Goal: Information Seeking & Learning: Learn about a topic

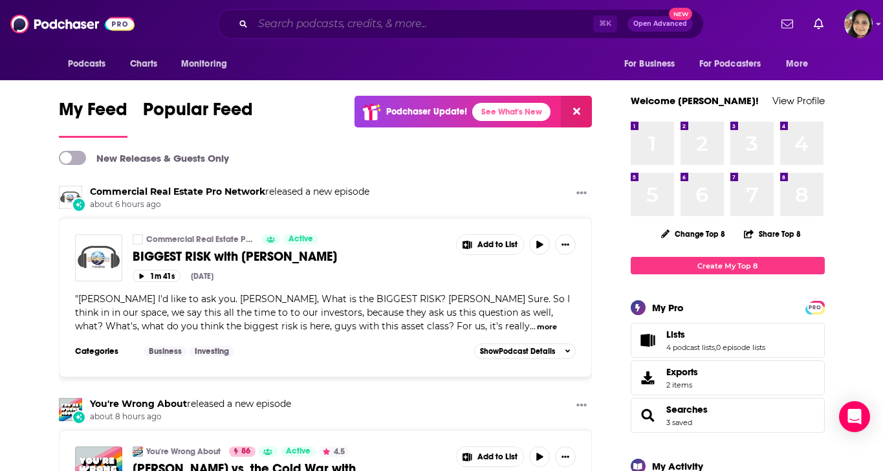
click at [464, 17] on input "Search podcasts, credits, & more..." at bounding box center [423, 24] width 340 height 21
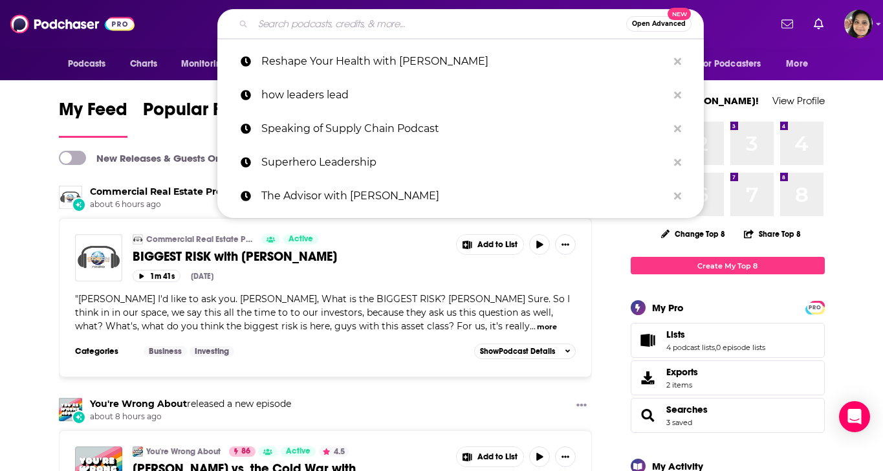
paste input "On the Stacks Podcast"
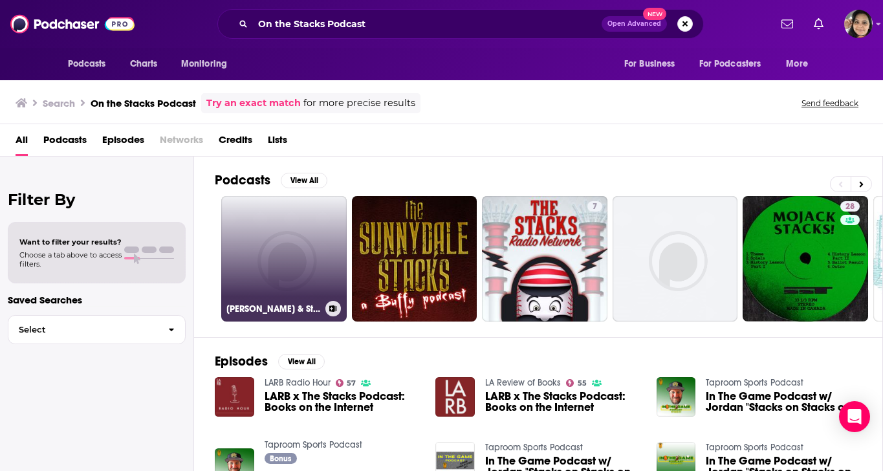
drag, startPoint x: 267, startPoint y: 272, endPoint x: 294, endPoint y: 279, distance: 28.1
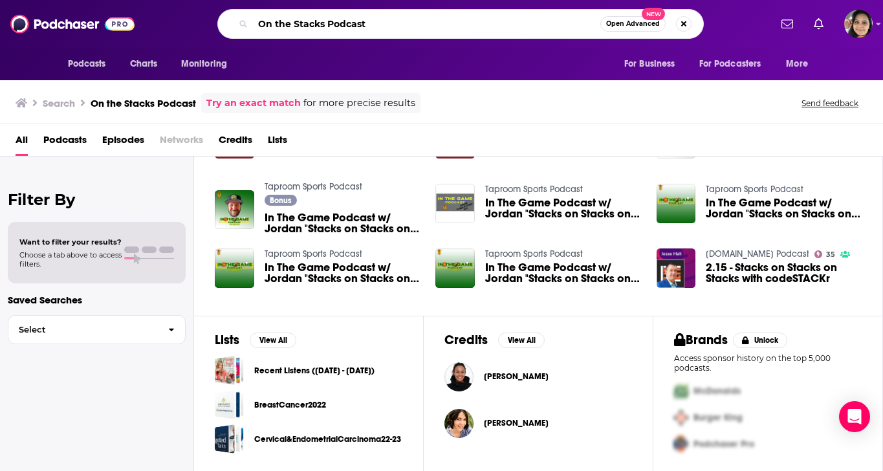
drag, startPoint x: 329, startPoint y: 28, endPoint x: 392, endPoint y: 31, distance: 63.4
click at [392, 31] on input "On the Stacks Podcast" at bounding box center [426, 24] width 347 height 21
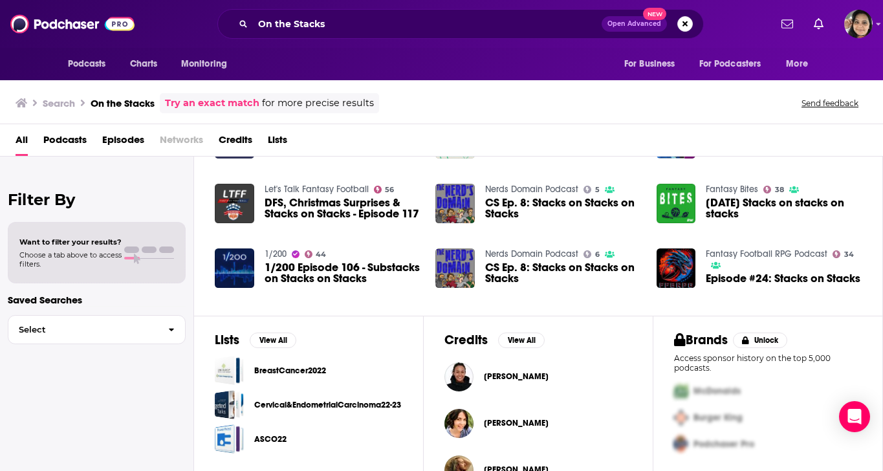
scroll to position [292, 0]
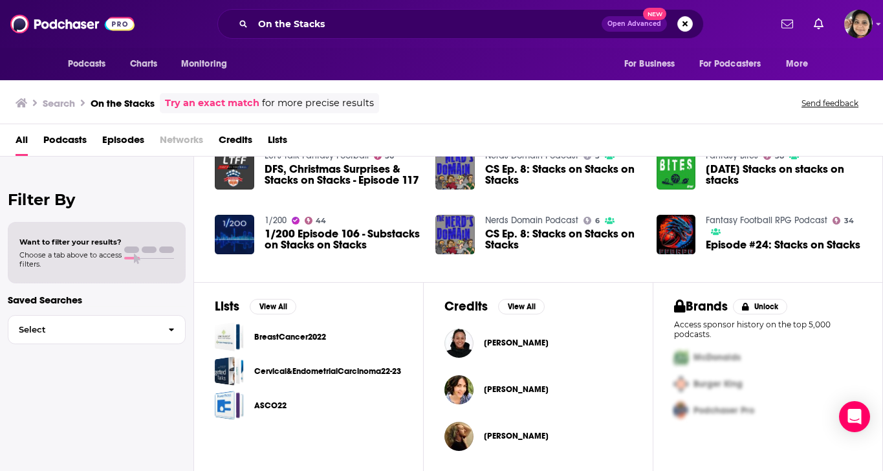
click at [65, 137] on span "Podcasts" at bounding box center [64, 142] width 43 height 27
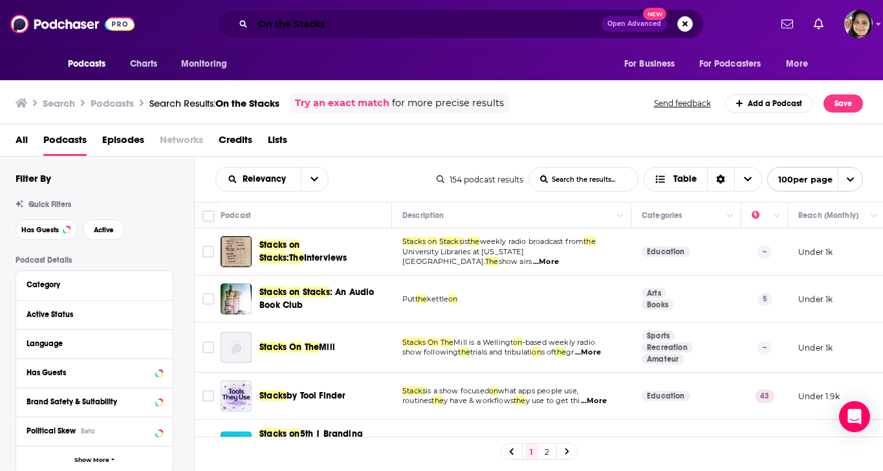
click at [274, 28] on input "On the Stacks" at bounding box center [427, 24] width 349 height 21
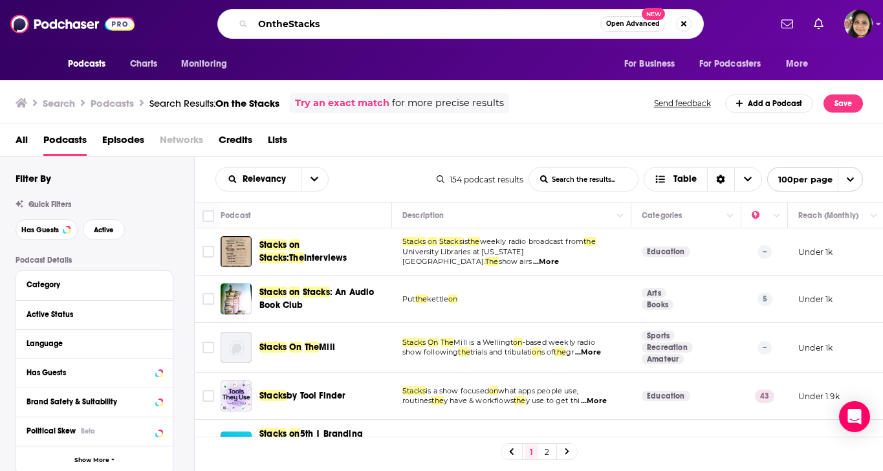
type input "OntheStacks"
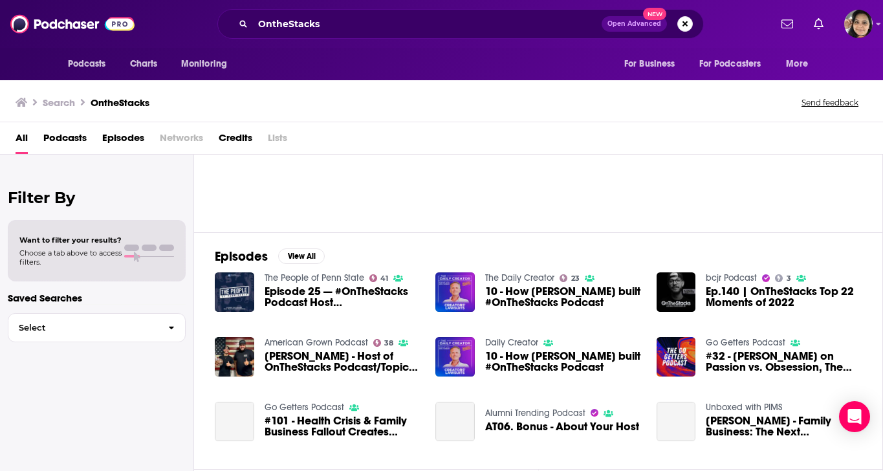
scroll to position [104, 0]
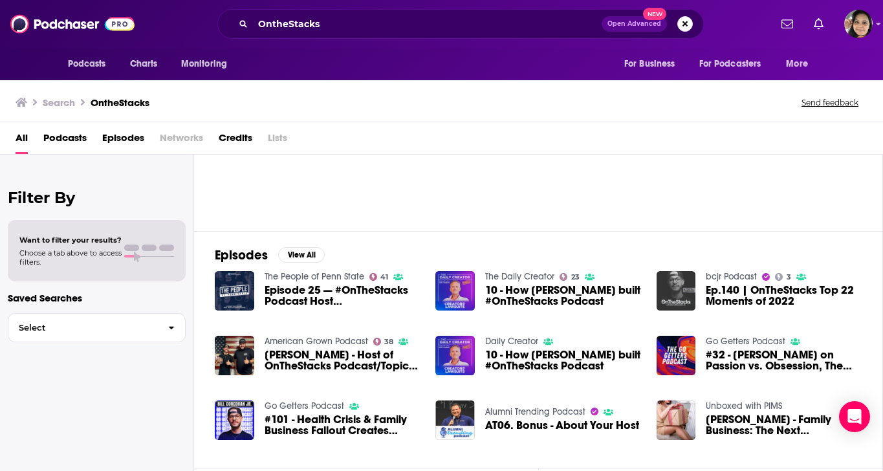
click at [662, 300] on img "Ep.140 | OnTheStacks Top 22 Moments of 2022" at bounding box center [675, 290] width 39 height 39
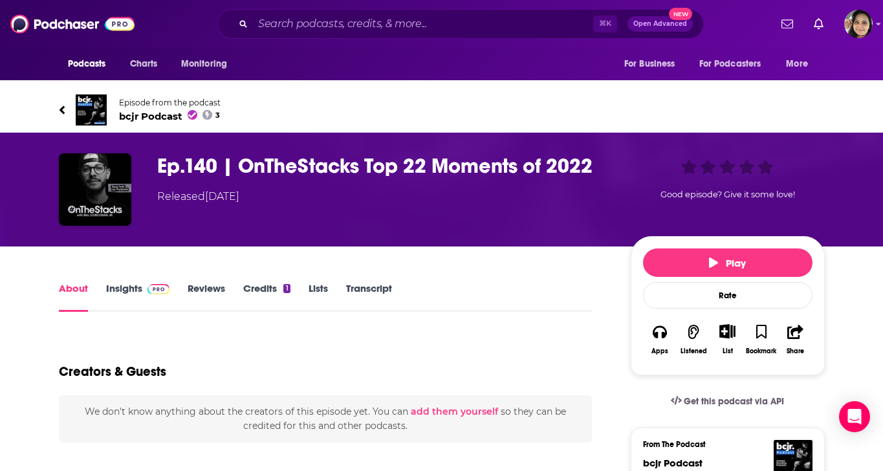
type input "[URL][DOMAIN_NAME]"
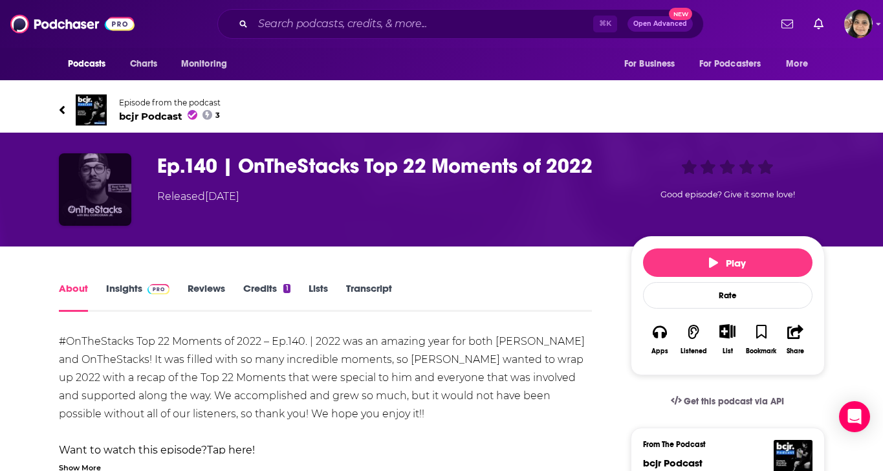
click at [95, 202] on img "Ep.140 | OnTheStacks Top 22 Moments of 2022" at bounding box center [95, 189] width 72 height 72
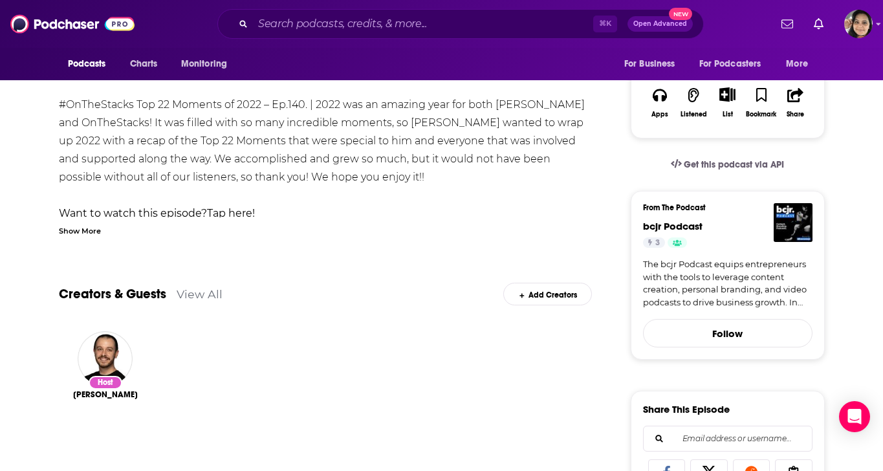
scroll to position [407, 0]
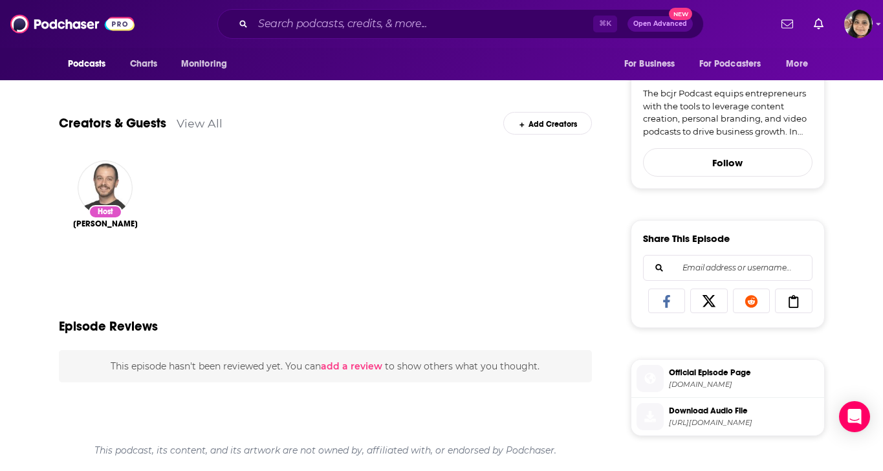
click at [105, 191] on img "Bill Corcoran Jr." at bounding box center [105, 187] width 55 height 55
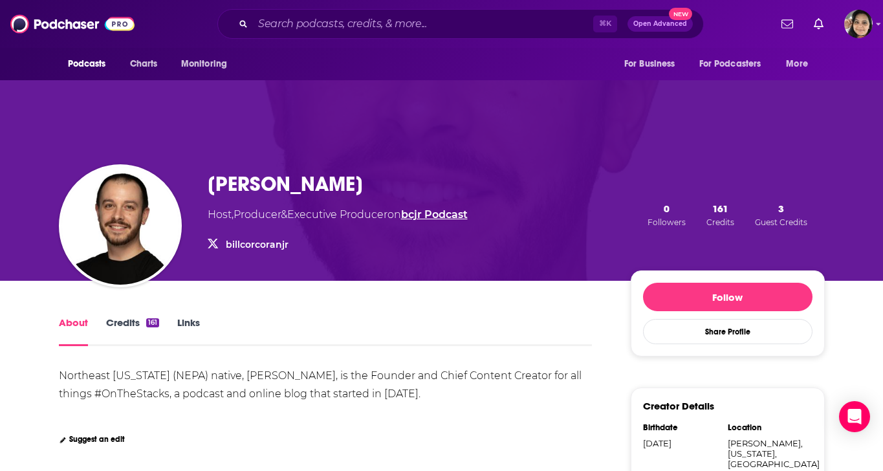
click at [447, 212] on link "bcjr Podcast" at bounding box center [434, 214] width 67 height 12
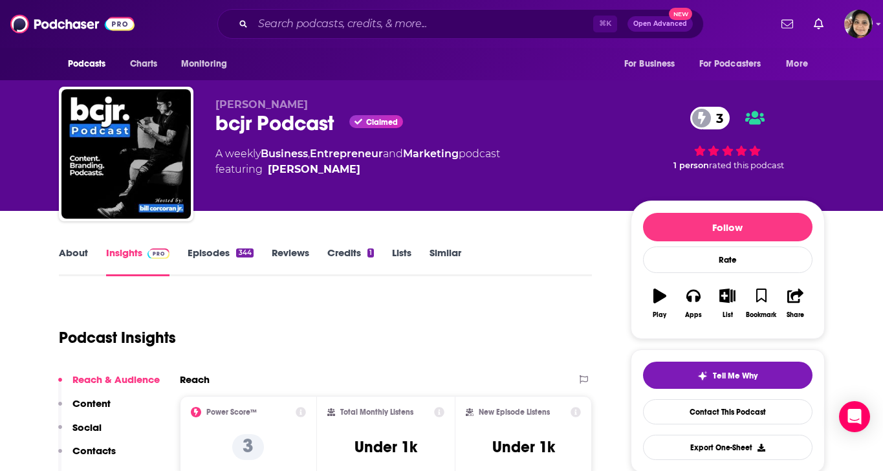
click at [71, 250] on link "About" at bounding box center [73, 261] width 29 height 30
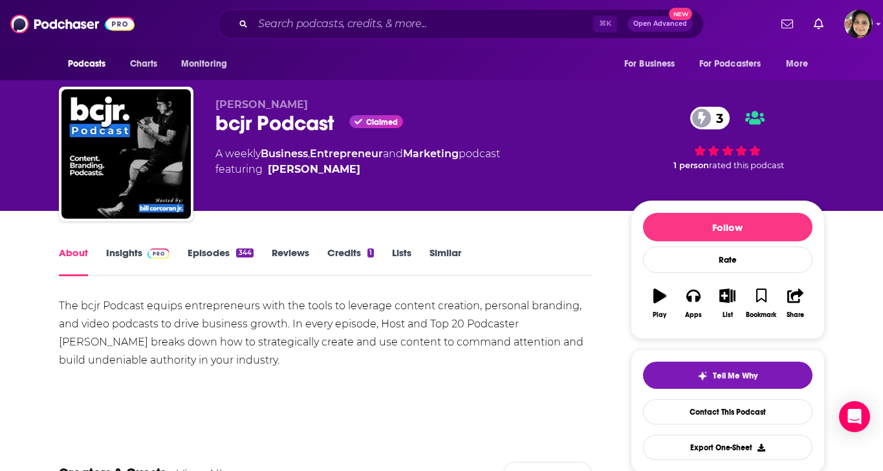
click at [284, 34] on div "⌘ K Open Advanced New" at bounding box center [460, 24] width 486 height 30
click at [287, 25] on input "Search podcasts, credits, & more..." at bounding box center [423, 24] width 340 height 21
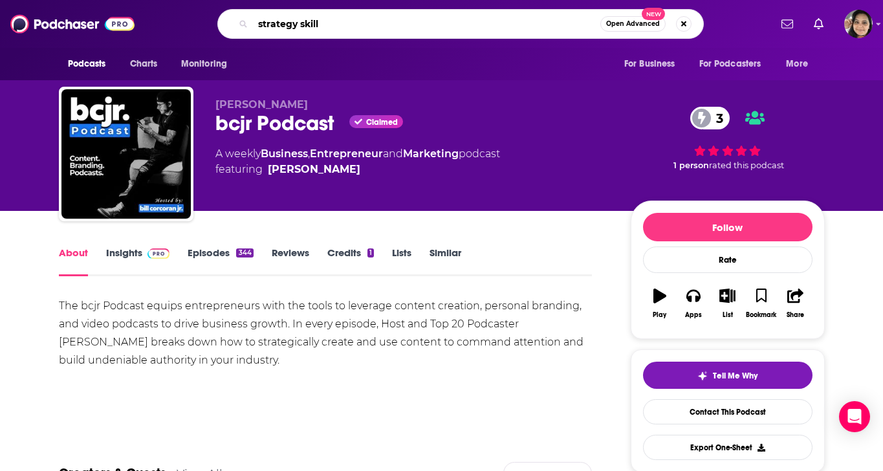
type input "strategy skills"
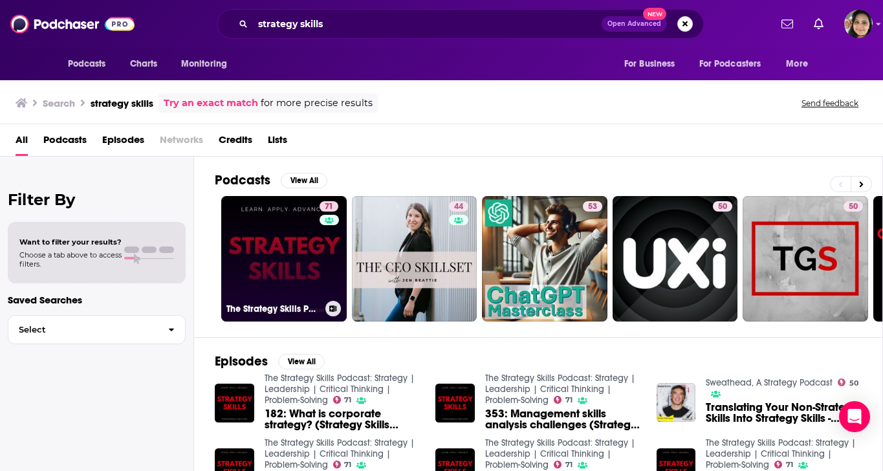
click at [263, 239] on link "71 The Strategy Skills Podcast: Strategy | Leadership | Critical Thinking | Pro…" at bounding box center [283, 258] width 125 height 125
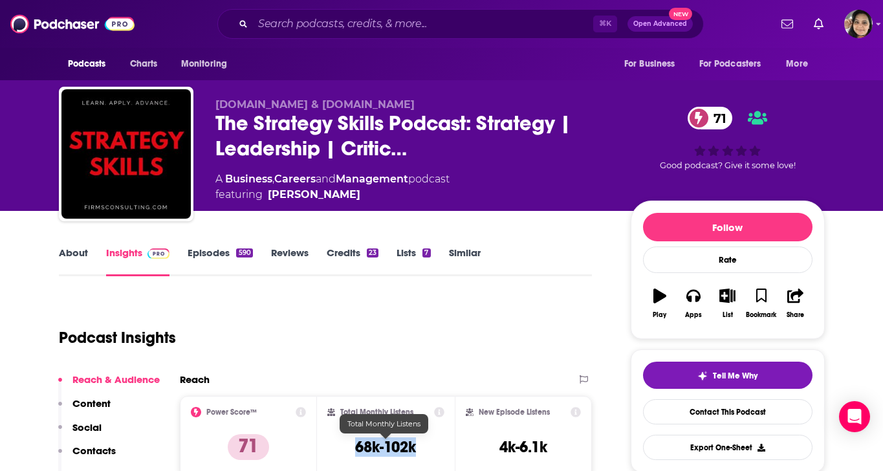
drag, startPoint x: 356, startPoint y: 444, endPoint x: 436, endPoint y: 448, distance: 80.3
click at [436, 448] on div "Total Monthly Listens 68k-102k" at bounding box center [385, 437] width 117 height 60
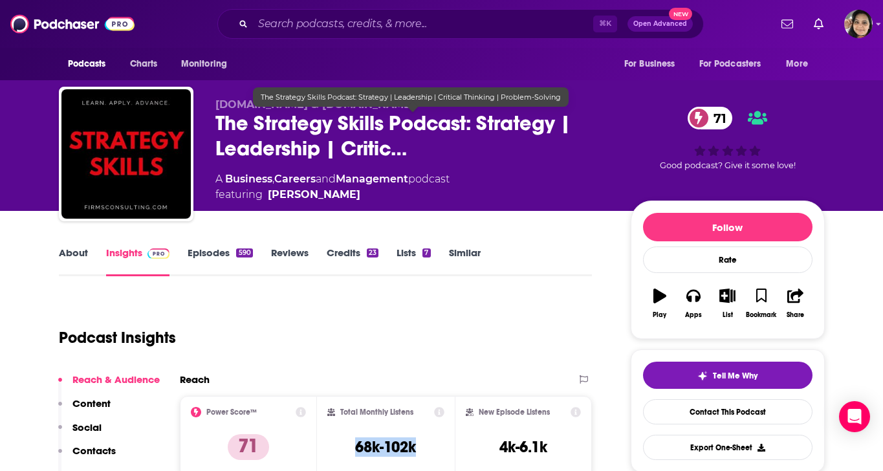
copy h3 "68k-102k"
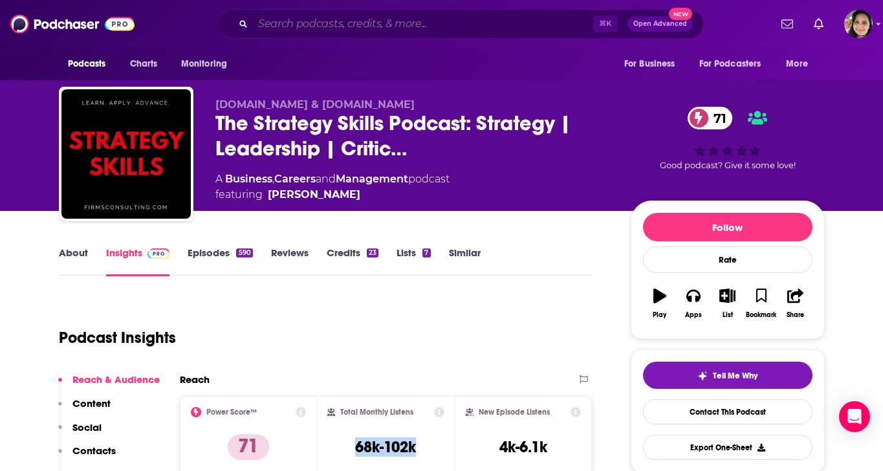
click at [341, 22] on input "Search podcasts, credits, & more..." at bounding box center [423, 24] width 340 height 21
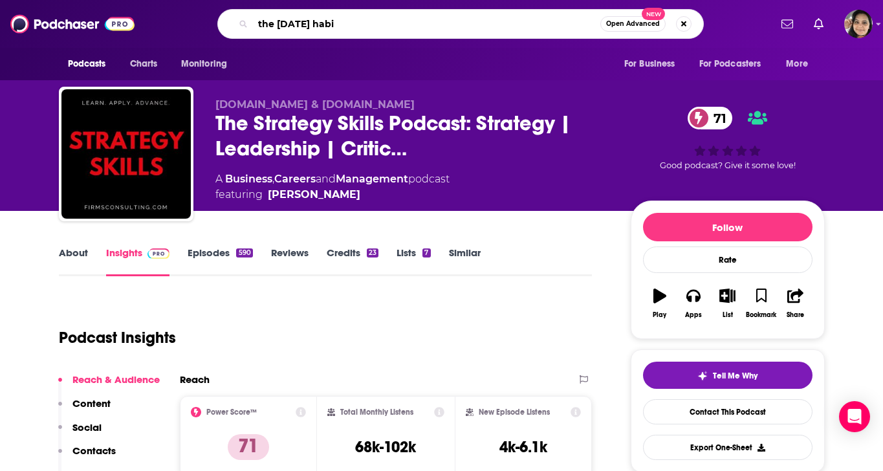
type input "the [DATE] habit"
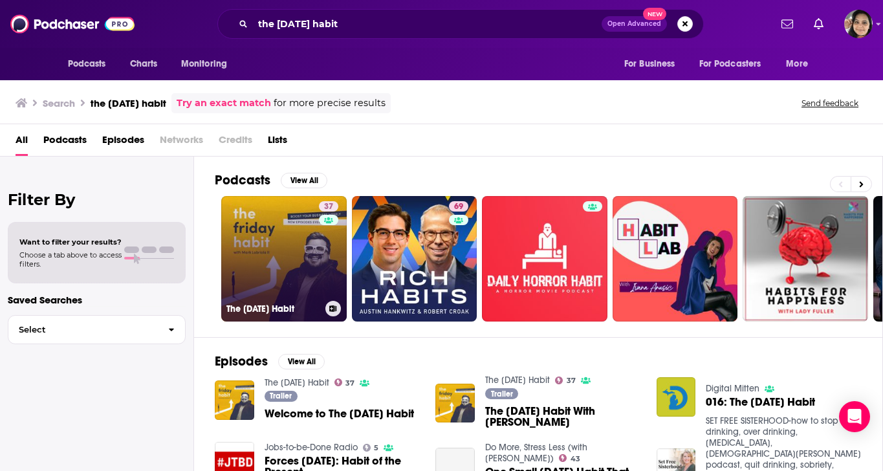
click at [287, 277] on link "37 The [DATE] Habit" at bounding box center [283, 258] width 125 height 125
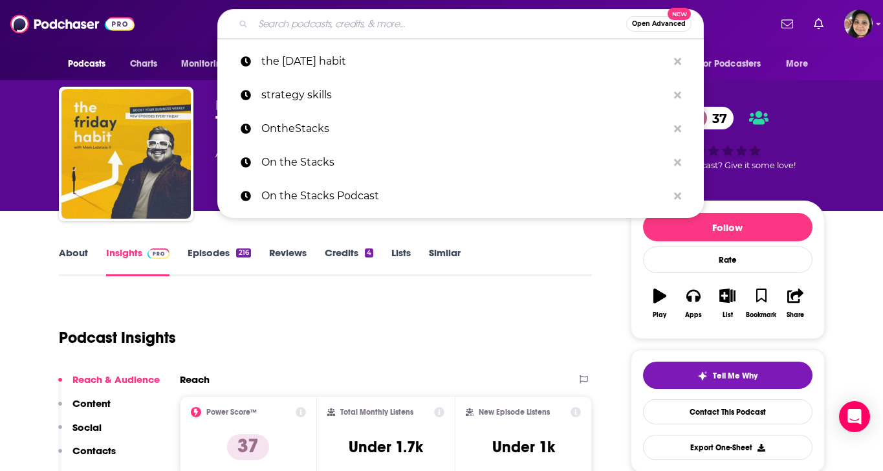
click at [358, 26] on input "Search podcasts, credits, & more..." at bounding box center [439, 24] width 373 height 21
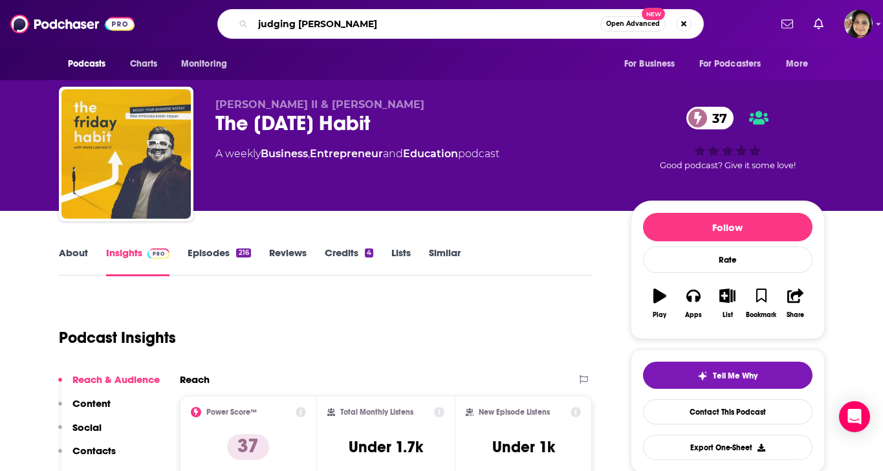
type input "judging [PERSON_NAME]"
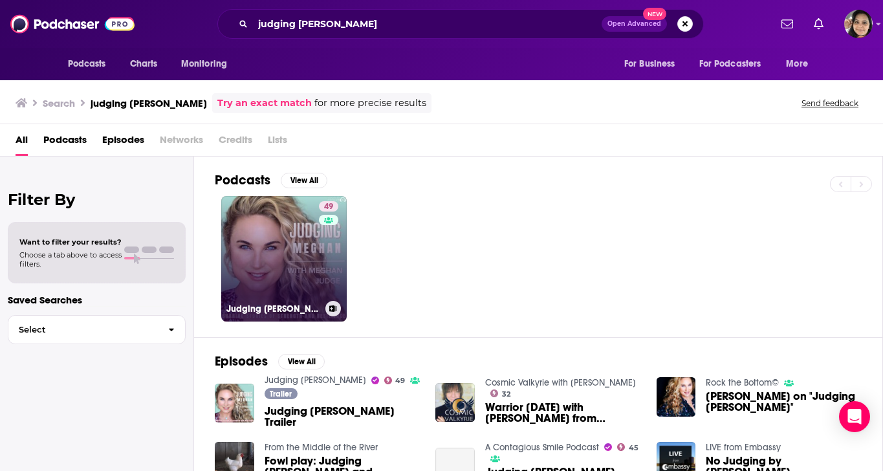
click at [263, 266] on link "49 Judging [PERSON_NAME]" at bounding box center [283, 258] width 125 height 125
